Goal: Transaction & Acquisition: Purchase product/service

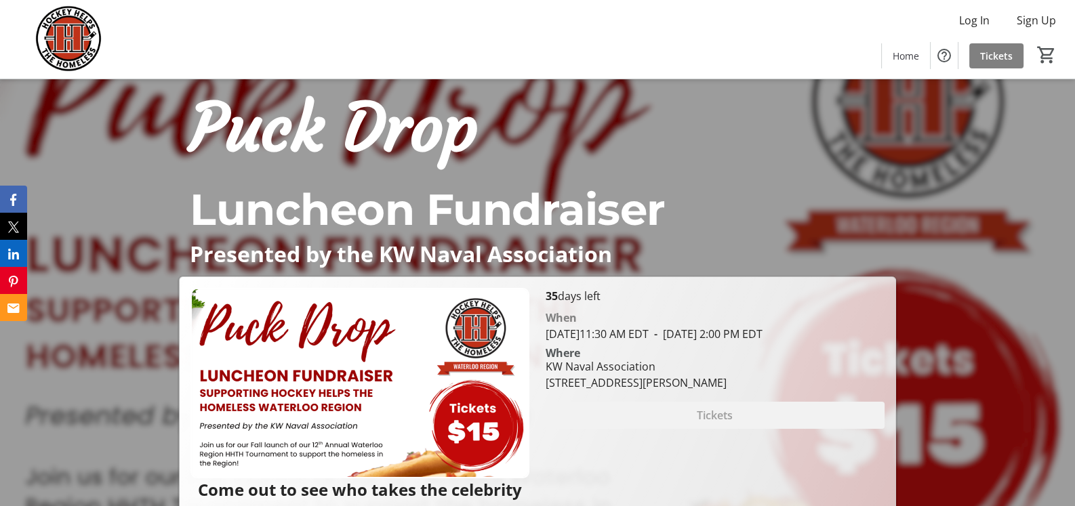
click at [738, 30] on div "Log In Sign Up Home Tickets 0" at bounding box center [537, 39] width 1075 height 79
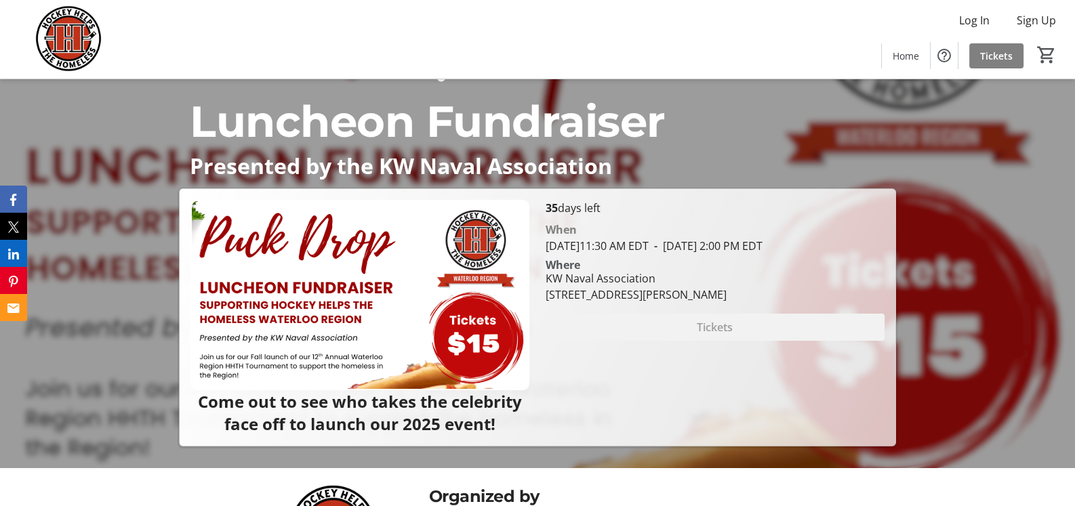
scroll to position [112, 0]
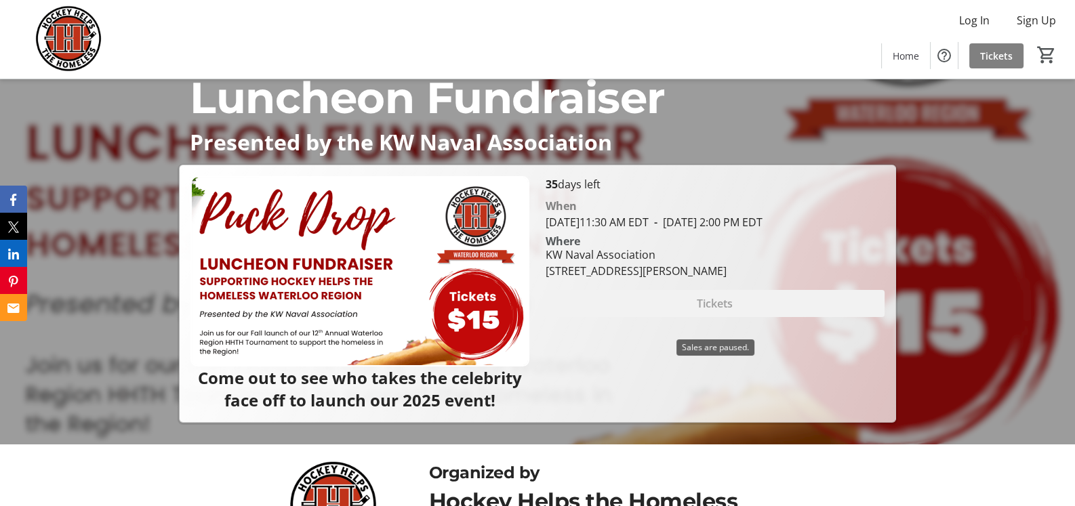
click at [747, 315] on div "Tickets" at bounding box center [714, 303] width 339 height 27
click at [711, 314] on div "Tickets" at bounding box center [714, 303] width 339 height 27
click at [629, 263] on div "KW Naval Association" at bounding box center [635, 255] width 181 height 16
click at [1004, 56] on span "Tickets" at bounding box center [996, 56] width 33 height 14
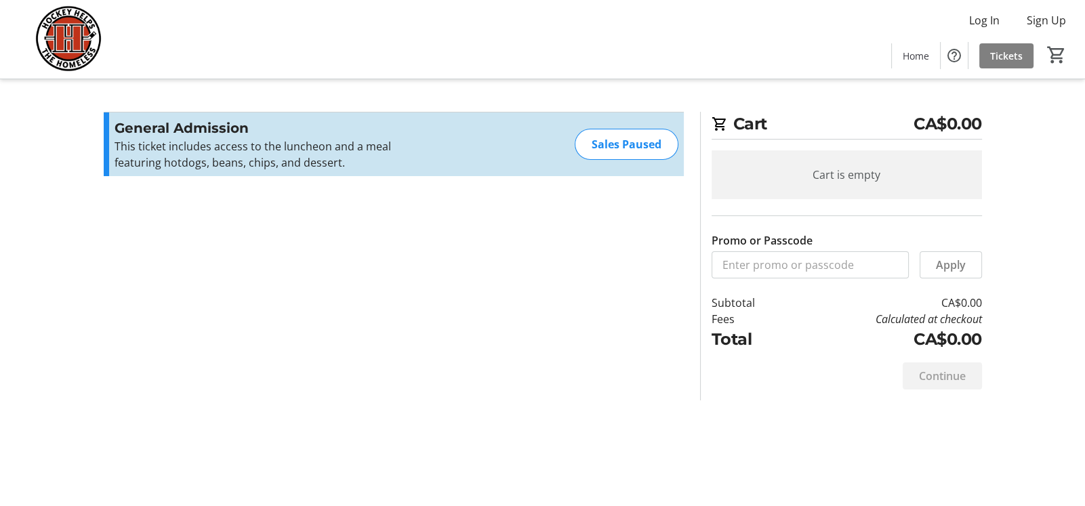
click at [586, 406] on div "Cart CA$0.00 Cart is empty Promo or Passcode Apply Subtotal CA$0.00 Fees Calcul…" at bounding box center [543, 253] width 894 height 506
click at [368, 355] on section "Promo or Passcode Apply General Admission This ticket includes access to the lu…" at bounding box center [394, 256] width 596 height 289
